Goal: Consume media (video, audio): Consume media (video, audio)

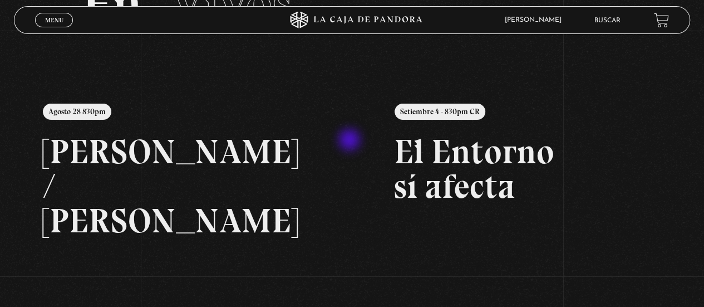
scroll to position [40, 0]
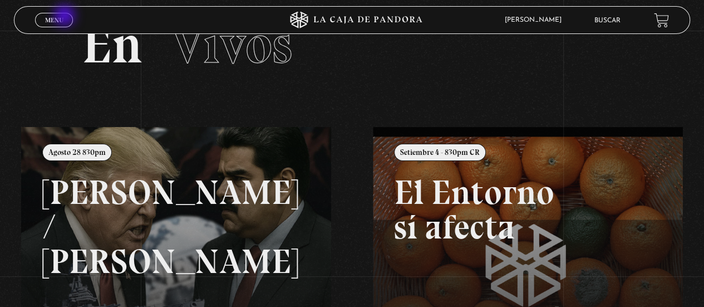
click at [65, 17] on link "Menu Cerrar" at bounding box center [54, 20] width 38 height 14
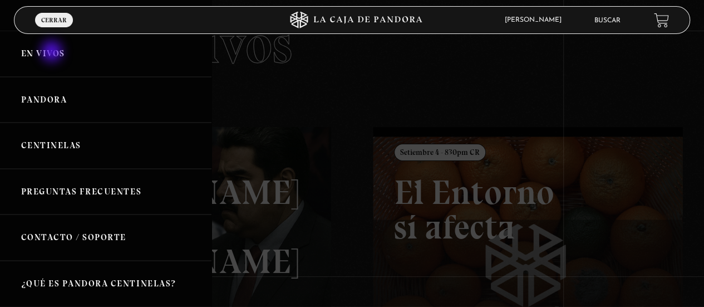
click at [53, 52] on link "En vivos" at bounding box center [105, 54] width 211 height 46
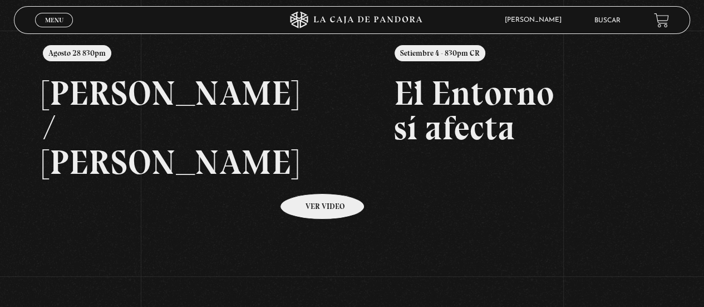
scroll to position [138, 0]
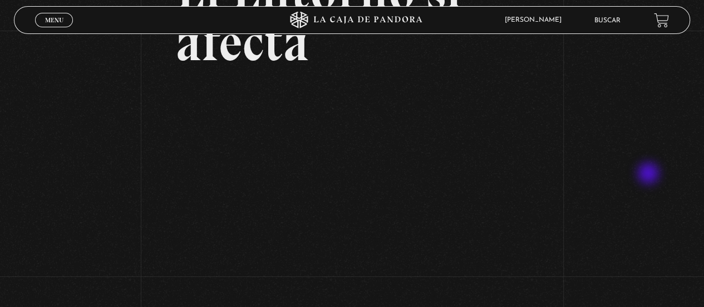
scroll to position [135, 0]
